Goal: Task Accomplishment & Management: Use online tool/utility

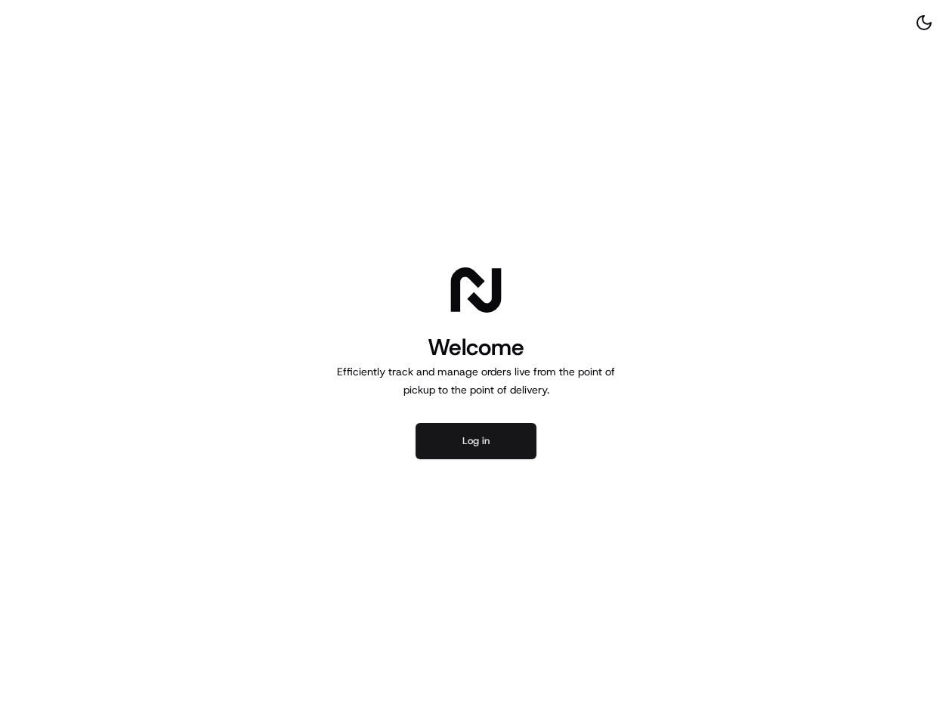
click at [446, 443] on button "Log in" at bounding box center [476, 441] width 121 height 36
